Goal: Transaction & Acquisition: Purchase product/service

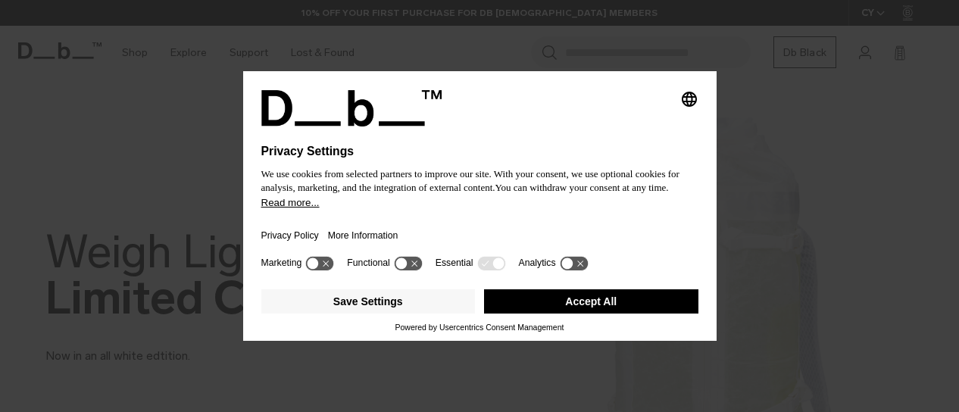
click at [591, 307] on button "Accept All" at bounding box center [591, 301] width 214 height 24
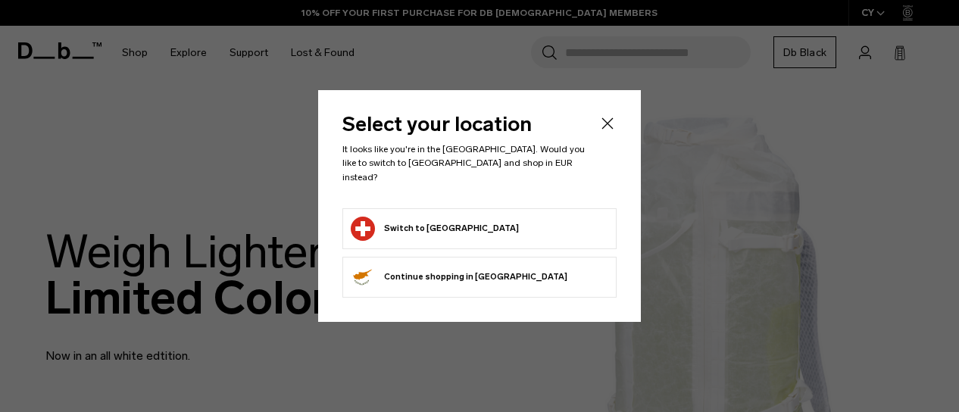
click at [479, 217] on form "Switch to [GEOGRAPHIC_DATA]" at bounding box center [480, 229] width 258 height 24
click at [459, 217] on button "Switch to [GEOGRAPHIC_DATA]" at bounding box center [435, 229] width 168 height 24
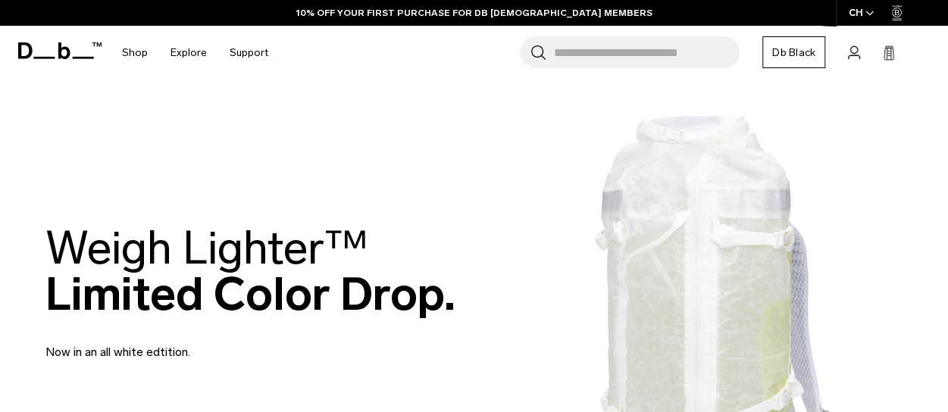
click at [861, 16] on div "CH" at bounding box center [862, 13] width 52 height 26
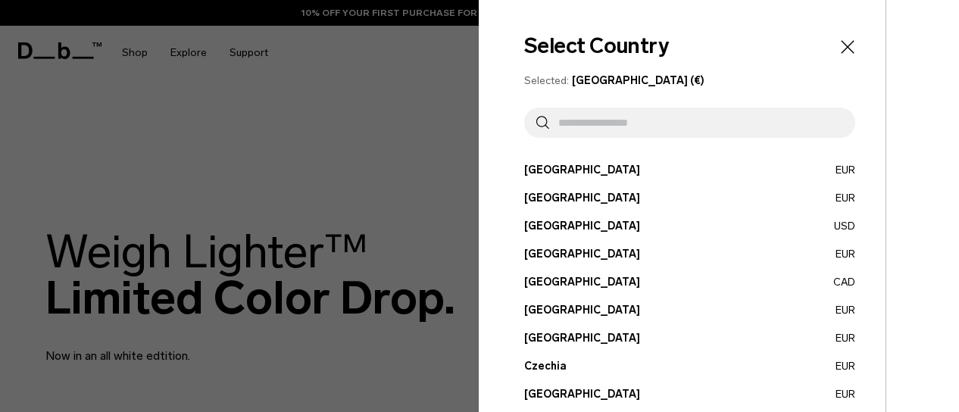
click at [724, 123] on input "text" at bounding box center [696, 123] width 294 height 30
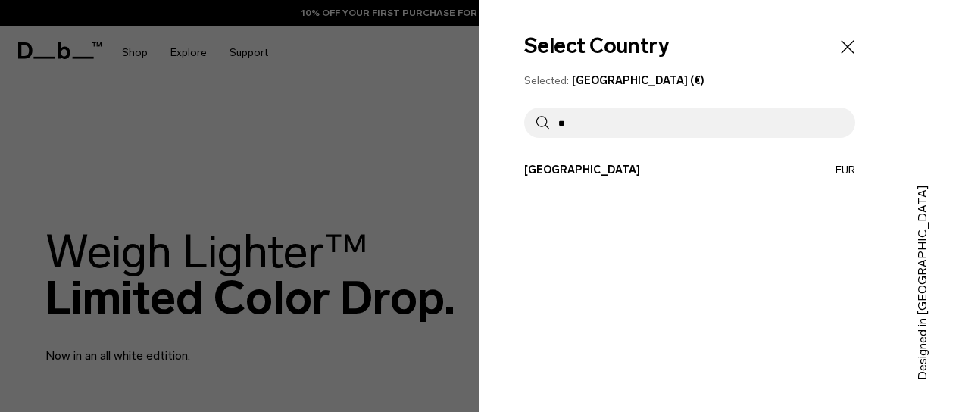
type input "**"
click at [618, 170] on button "[GEOGRAPHIC_DATA] EUR" at bounding box center [689, 170] width 331 height 16
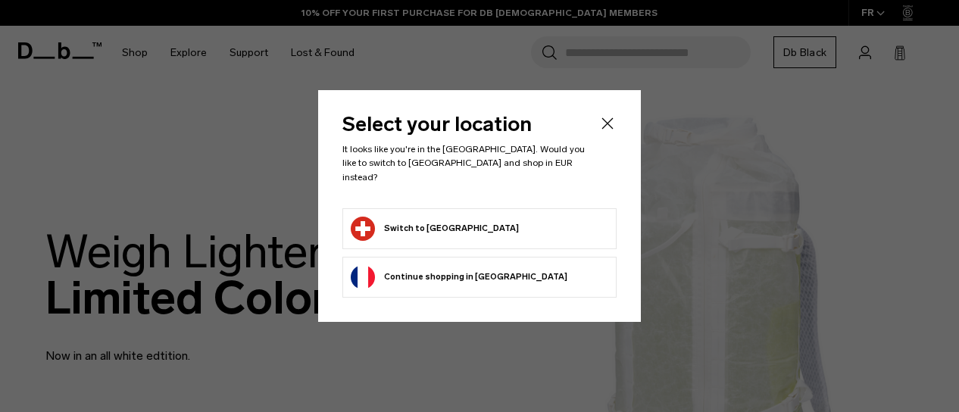
click at [607, 133] on icon "Close" at bounding box center [607, 123] width 18 height 18
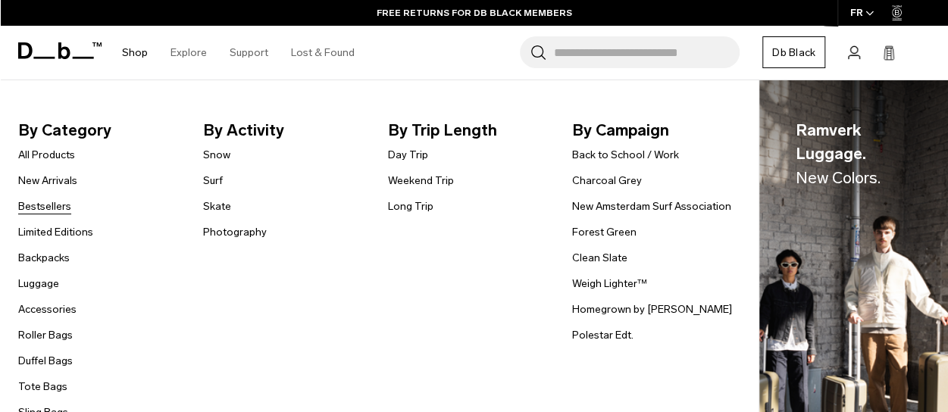
click at [54, 210] on link "Bestsellers" at bounding box center [44, 206] width 53 height 16
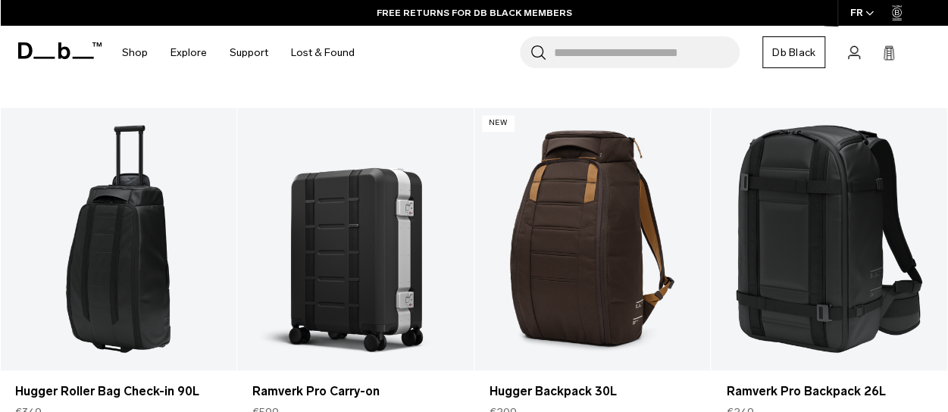
scroll to position [1208, 0]
